Goal: Task Accomplishment & Management: Use online tool/utility

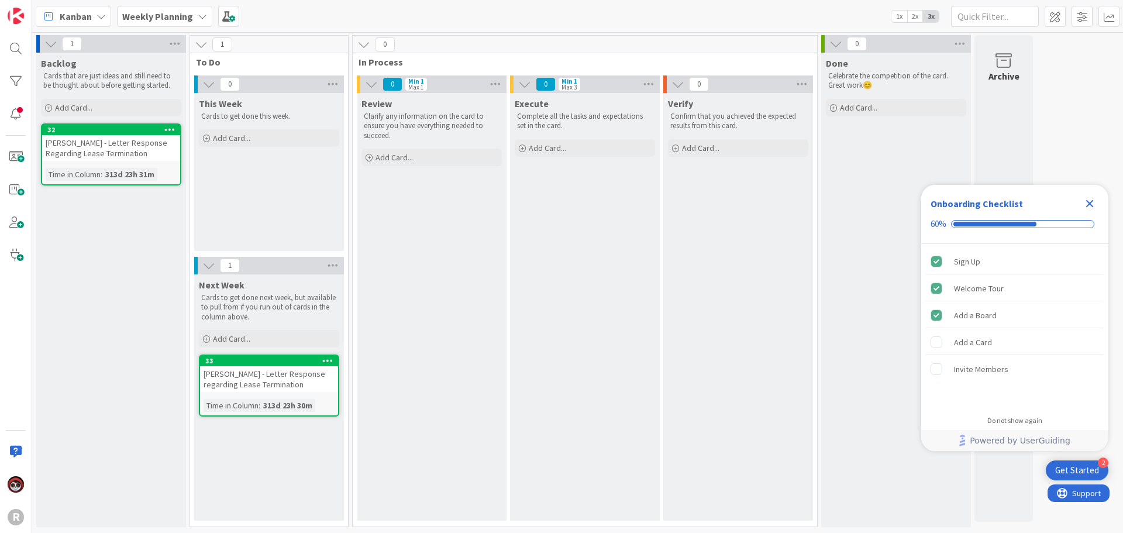
click at [105, 16] on icon at bounding box center [101, 16] width 9 height 9
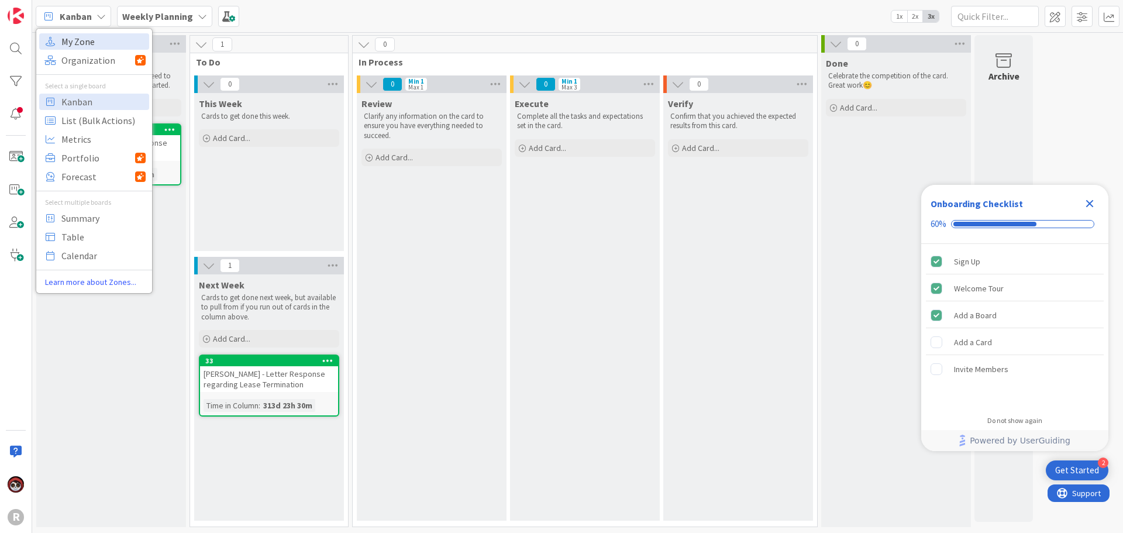
click at [96, 35] on span "My Zone" at bounding box center [103, 42] width 84 height 18
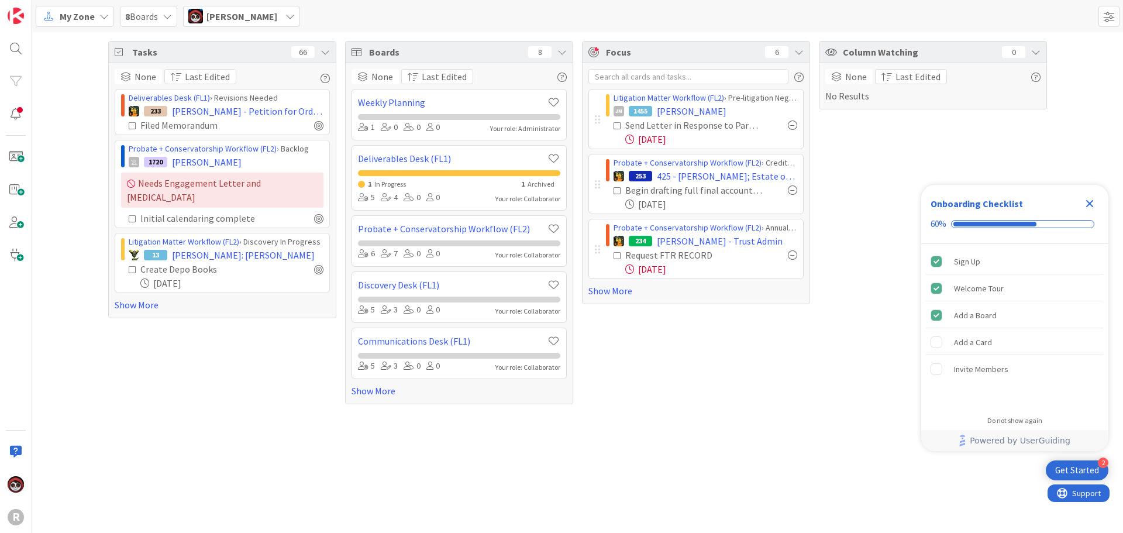
click at [844, 441] on div "Tasks 66 None Last Edited Deliverables Desk (FL1) › Revisions Needed 233 KENNED…" at bounding box center [577, 282] width 1091 height 501
click at [614, 289] on link "Show More" at bounding box center [695, 291] width 215 height 14
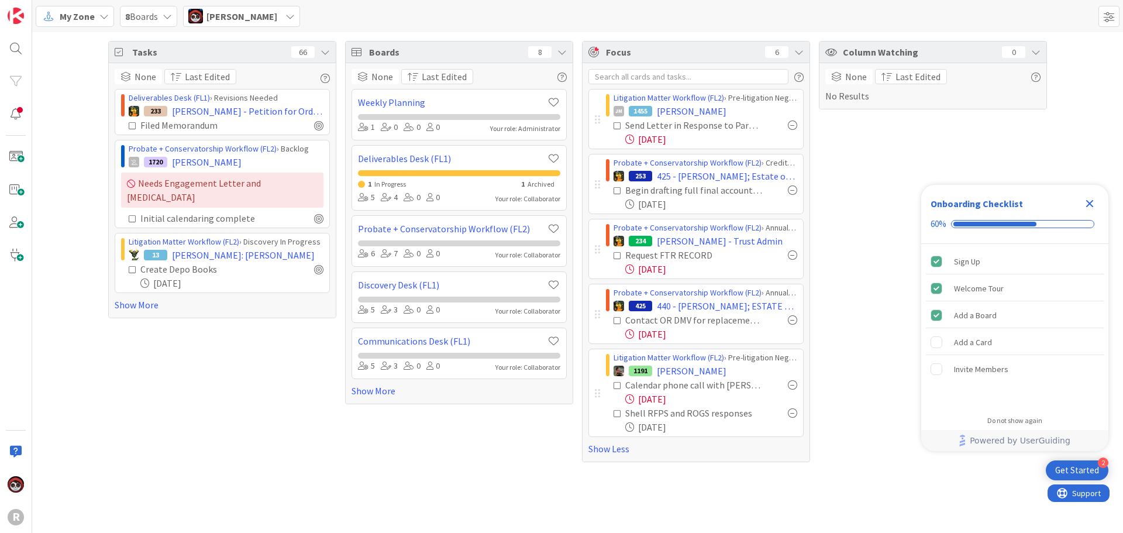
click at [1085, 205] on icon "Close Checklist" at bounding box center [1090, 204] width 14 height 14
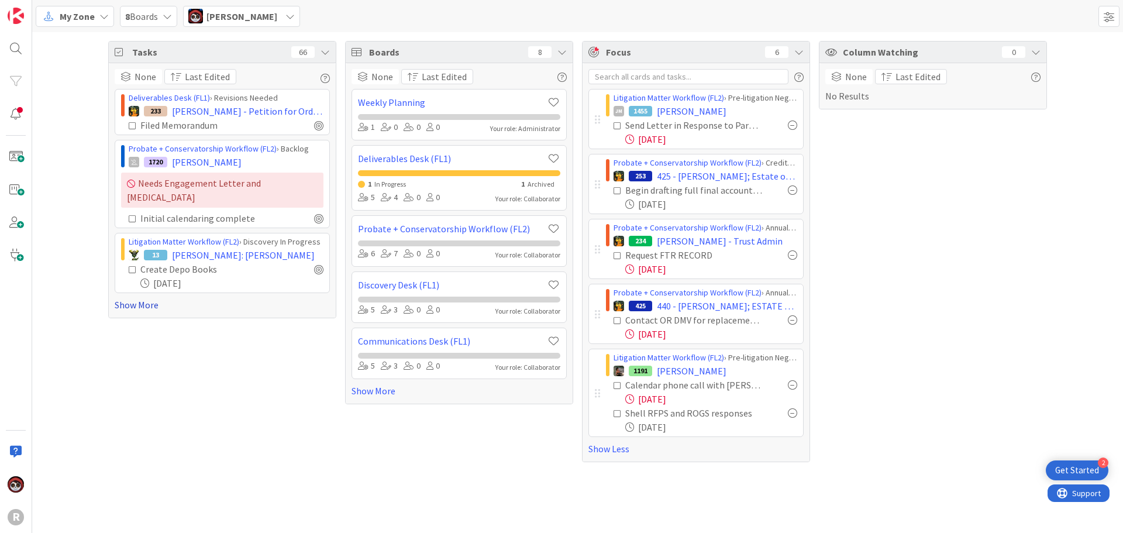
click at [139, 298] on link "Show More" at bounding box center [222, 305] width 215 height 14
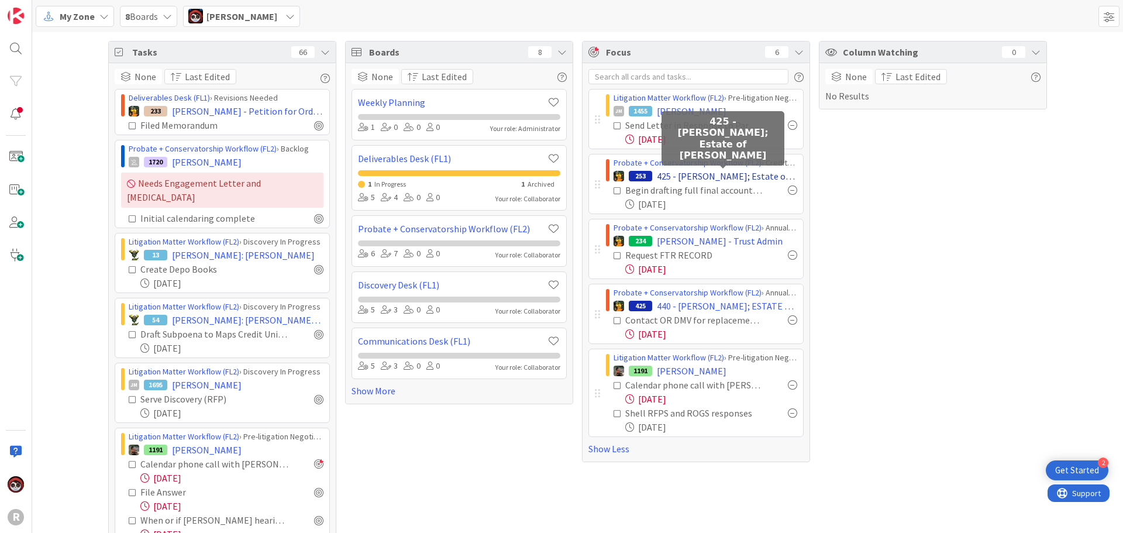
click at [677, 176] on span "425 - DE OJEDA, Sonya; Estate of Linda Gloria De Ojeda" at bounding box center [727, 176] width 140 height 14
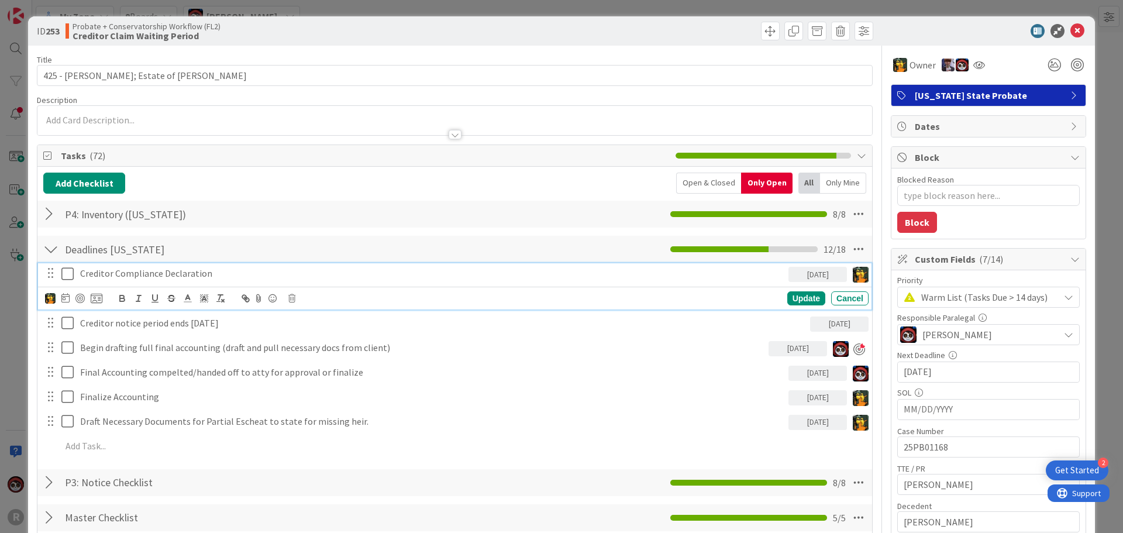
click at [469, 274] on p "Creditor Compliance Declaration" at bounding box center [432, 273] width 704 height 13
click at [843, 291] on div "Cancel" at bounding box center [849, 298] width 37 height 14
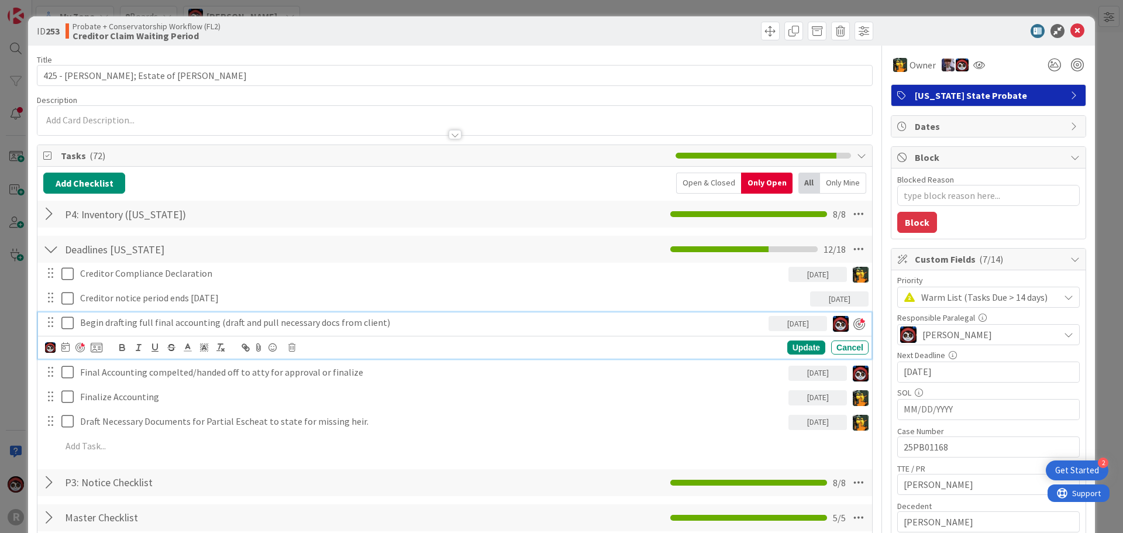
click at [316, 318] on p "Begin drafting full final accounting (draft and pull necessary docs from client)" at bounding box center [422, 322] width 684 height 13
click at [797, 347] on div "Update" at bounding box center [806, 347] width 38 height 14
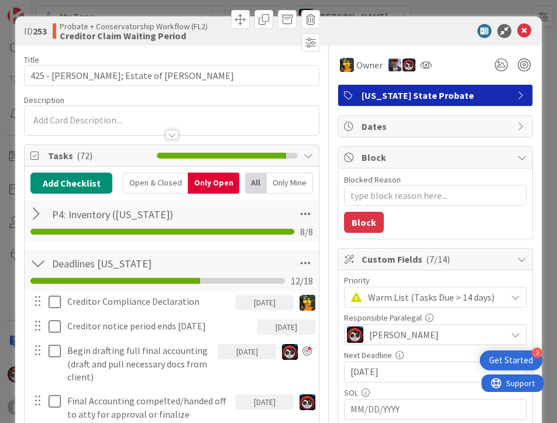
type textarea "x"
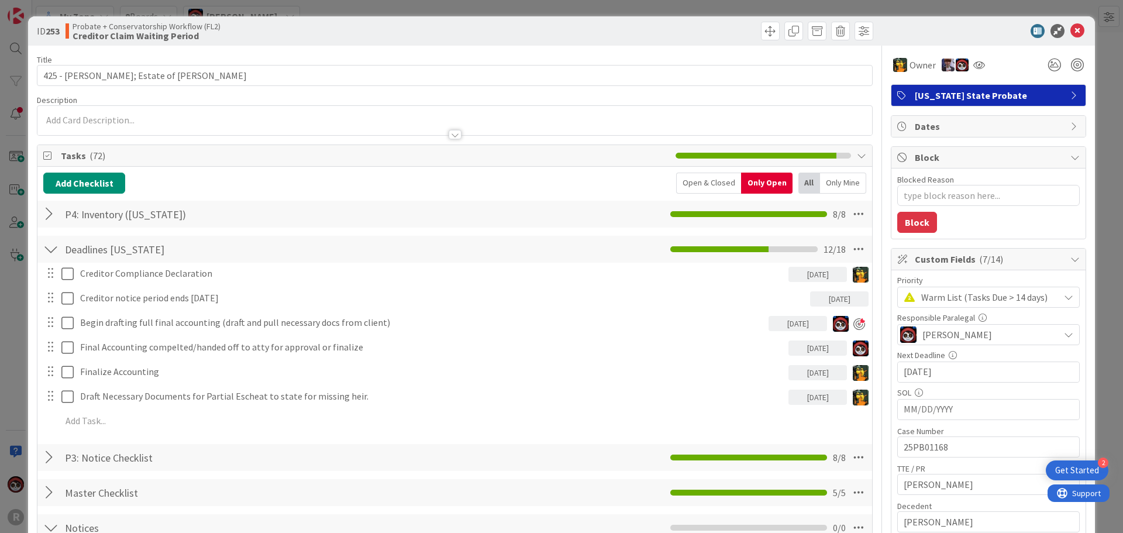
click at [188, 127] on div at bounding box center [454, 129] width 835 height 12
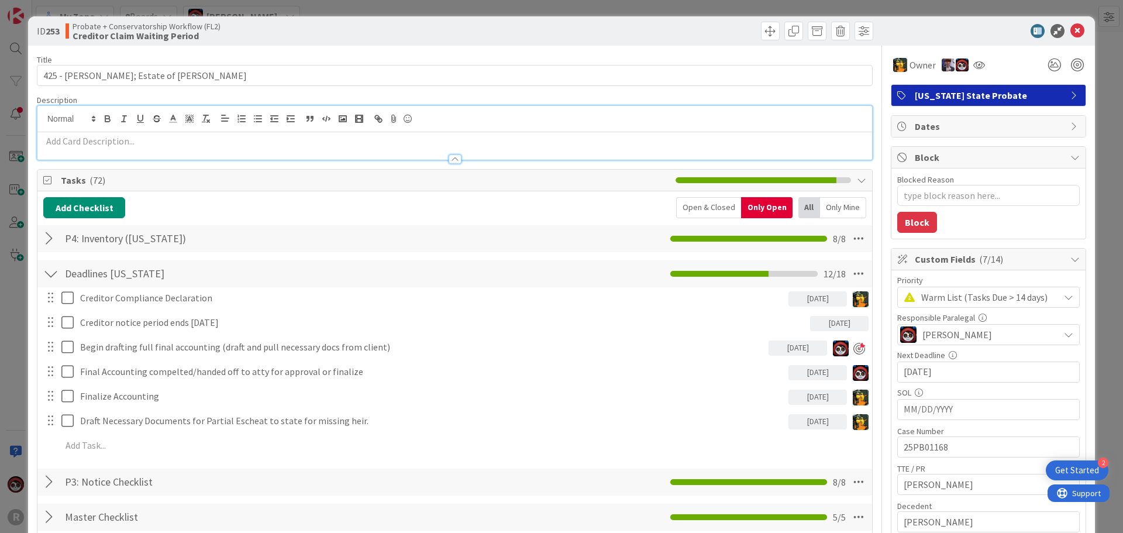
click at [175, 140] on p at bounding box center [454, 141] width 823 height 13
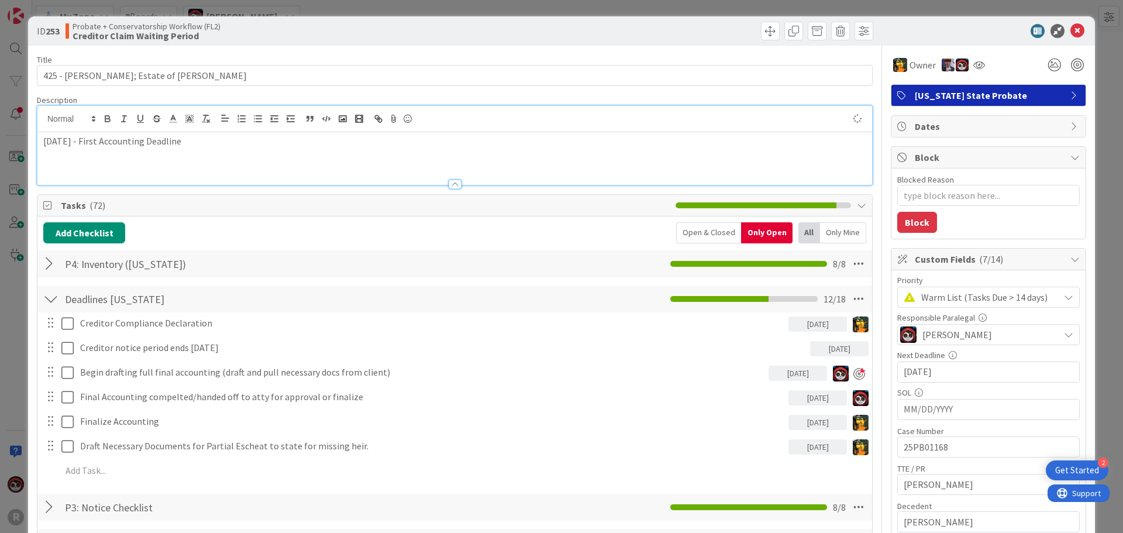
type textarea "x"
